Goal: Information Seeking & Learning: Learn about a topic

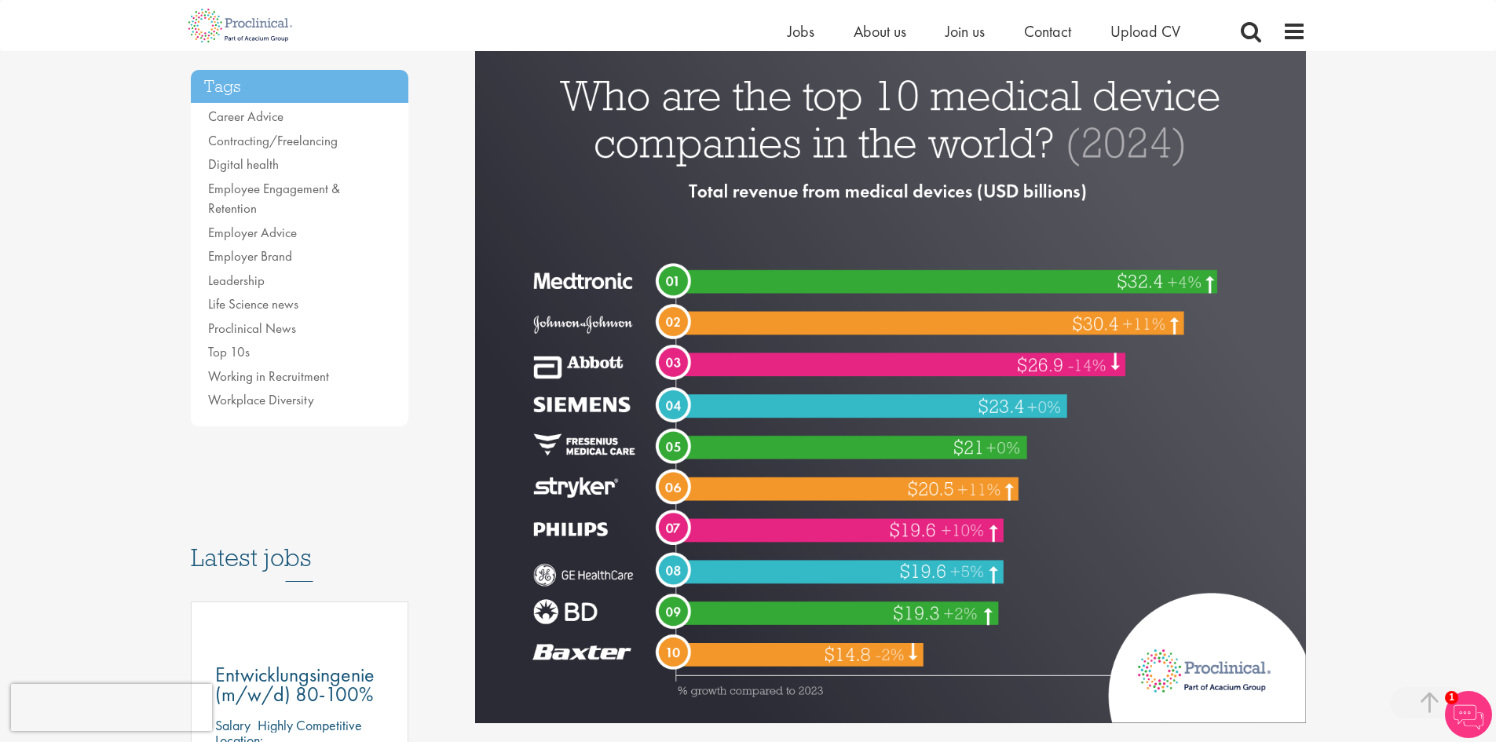
scroll to position [314, 0]
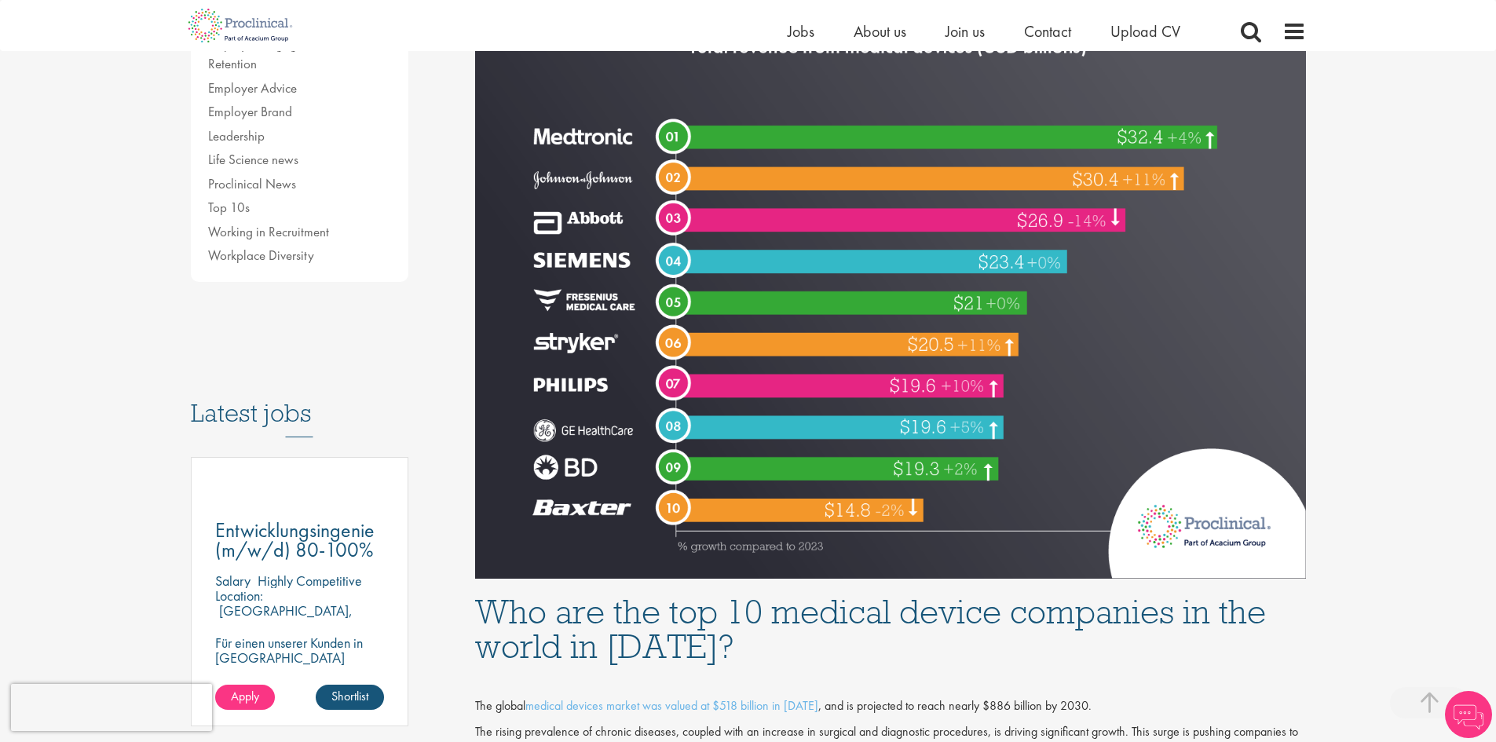
scroll to position [314, 0]
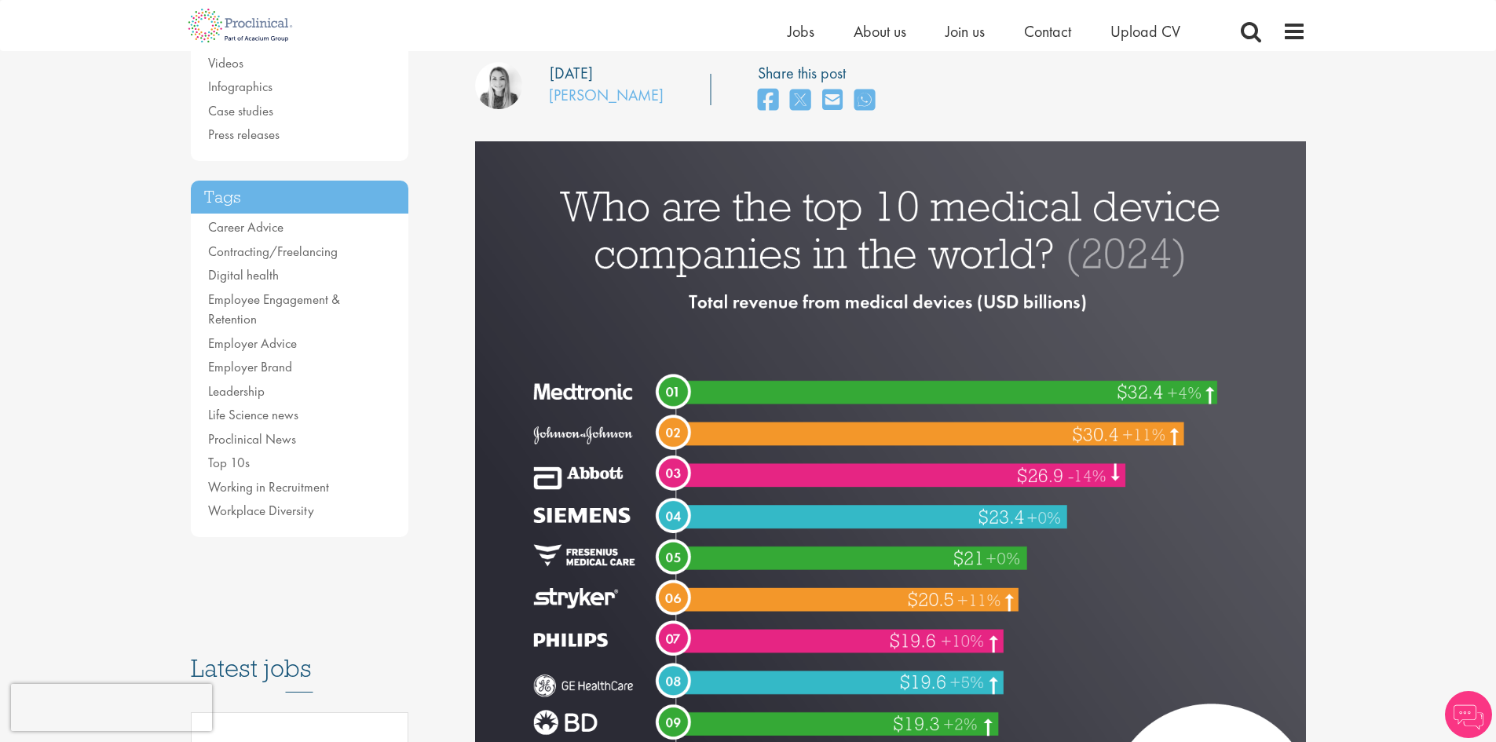
scroll to position [236, 0]
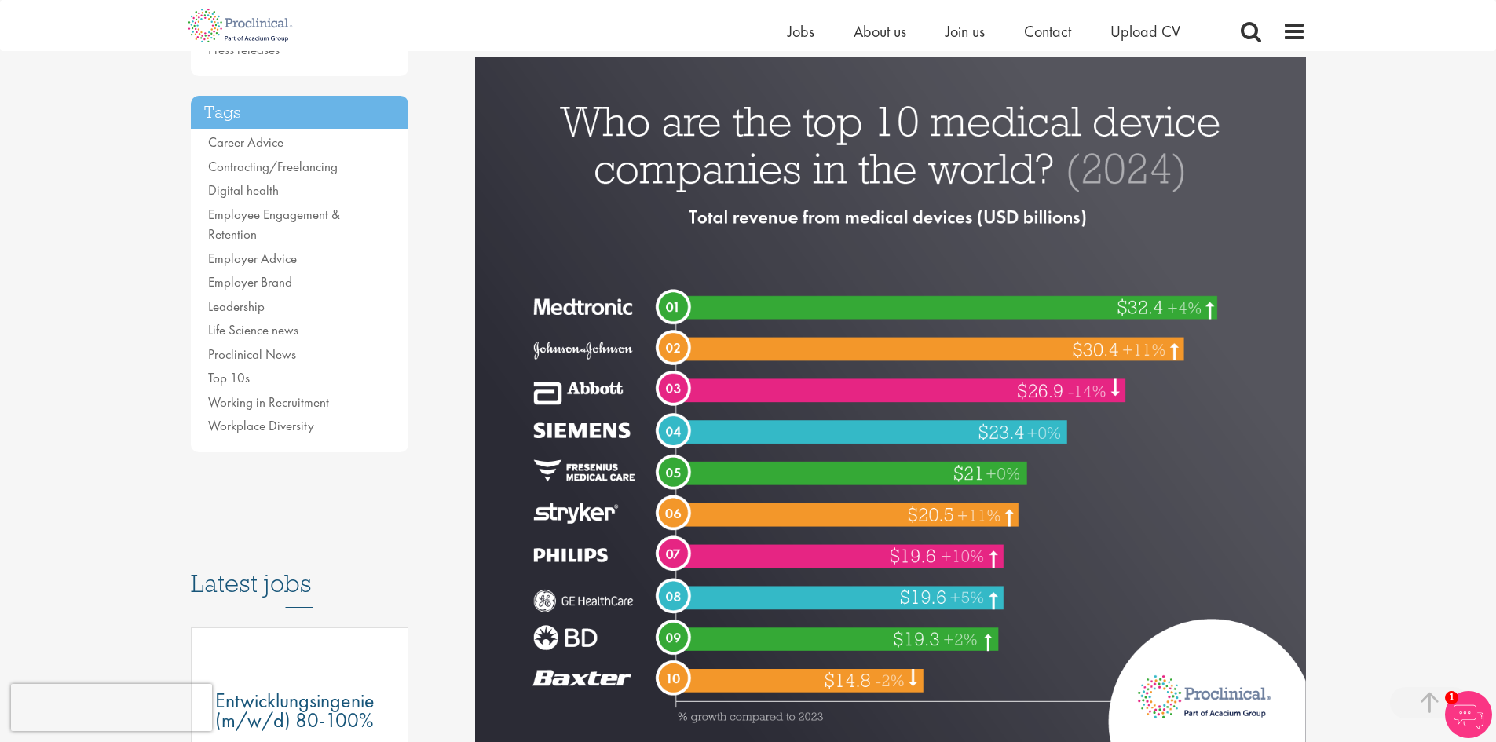
scroll to position [393, 0]
